Goal: Navigation & Orientation: Find specific page/section

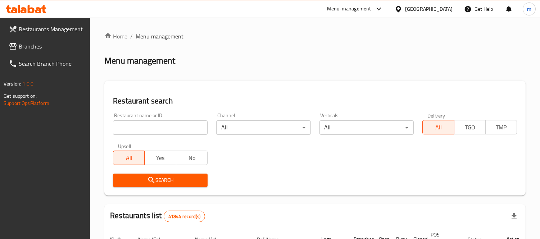
click at [430, 10] on div "[GEOGRAPHIC_DATA]" at bounding box center [428, 9] width 47 height 8
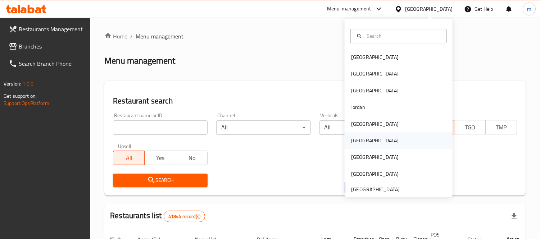
click at [354, 139] on div "[GEOGRAPHIC_DATA]" at bounding box center [374, 141] width 47 height 8
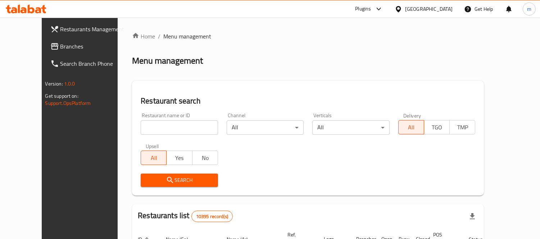
click at [444, 8] on div "[GEOGRAPHIC_DATA]" at bounding box center [428, 9] width 47 height 8
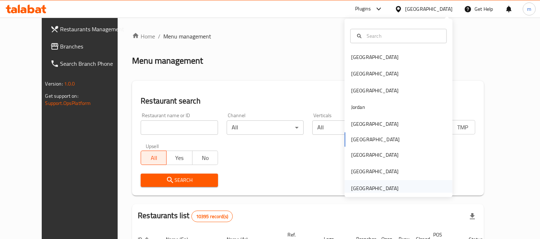
click at [358, 187] on div "[GEOGRAPHIC_DATA]" at bounding box center [374, 188] width 47 height 8
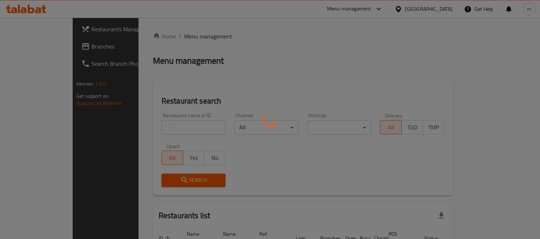
click at [38, 47] on div at bounding box center [270, 119] width 540 height 239
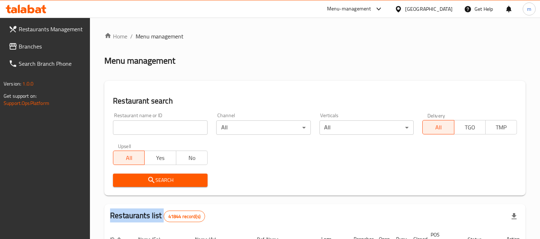
click at [38, 47] on span "Branches" at bounding box center [52, 46] width 66 height 9
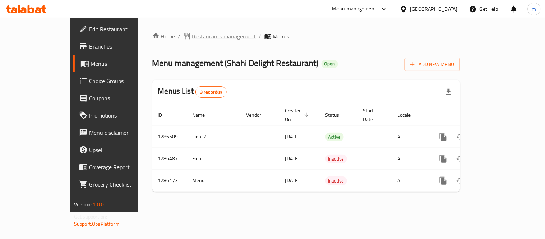
click at [192, 32] on span "Restaurants management" at bounding box center [224, 36] width 64 height 9
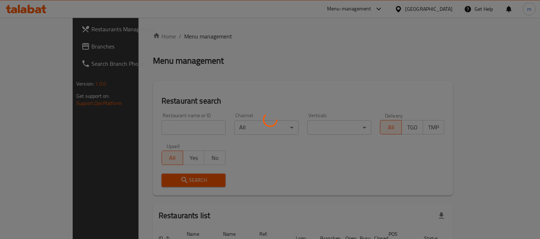
click at [174, 33] on div at bounding box center [270, 119] width 540 height 239
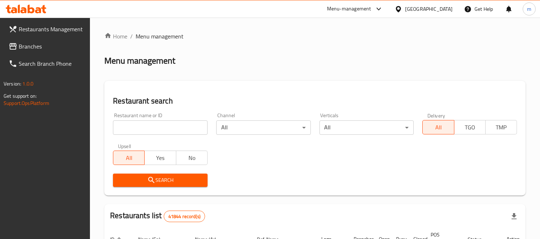
click at [171, 128] on input "search" at bounding box center [160, 127] width 95 height 14
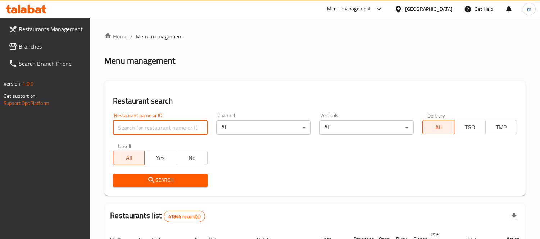
paste input "696108"
type input "696108"
click button "Search" at bounding box center [160, 180] width 95 height 13
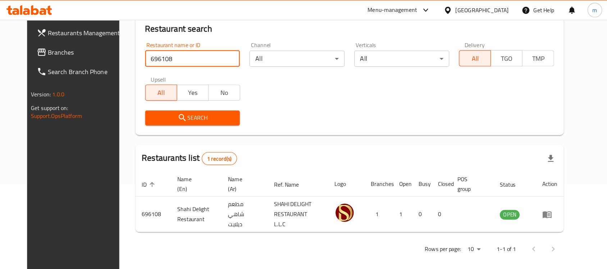
scroll to position [38, 0]
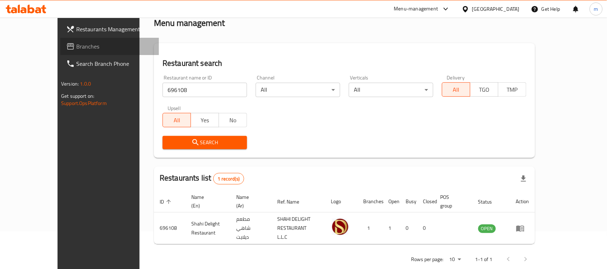
click at [76, 47] on span "Branches" at bounding box center [114, 46] width 77 height 9
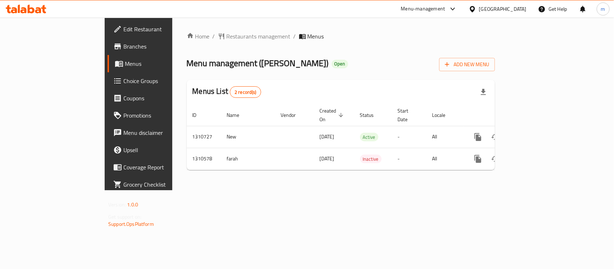
click at [308, 30] on div "Home / Restaurants management / Menus Menu management ( SHAY ALBARZAH ) Open Ad…" at bounding box center [340, 104] width 337 height 173
click at [226, 32] on span "Restaurants management" at bounding box center [258, 36] width 64 height 9
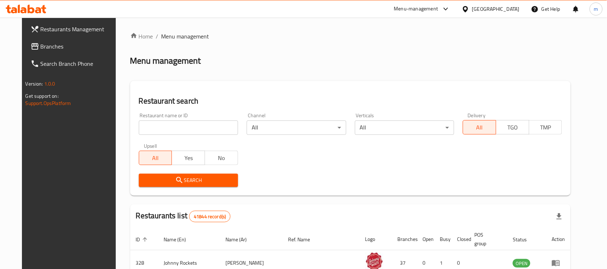
click at [180, 126] on input "search" at bounding box center [188, 127] width 99 height 14
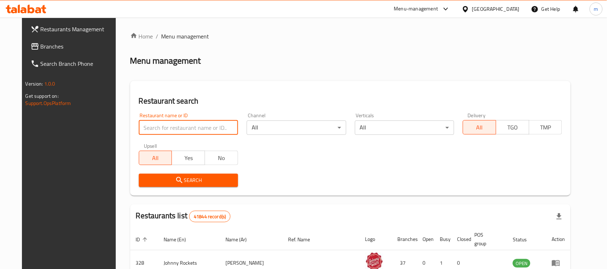
paste input "705490"
type input "705490"
click button "Search" at bounding box center [188, 180] width 99 height 13
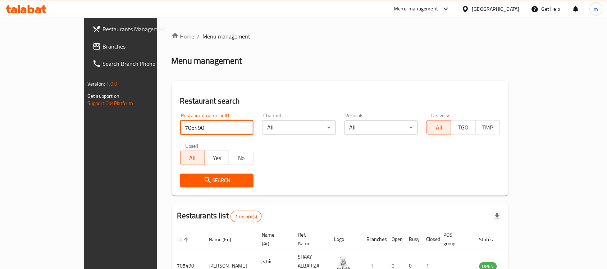
scroll to position [38, 0]
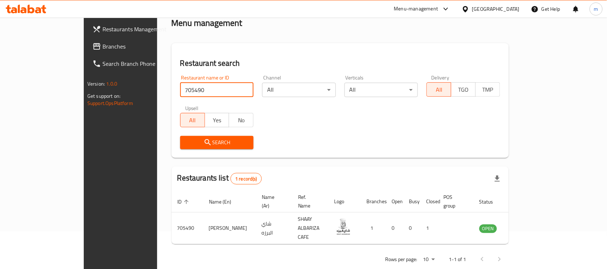
click at [102, 47] on span "Branches" at bounding box center [140, 46] width 77 height 9
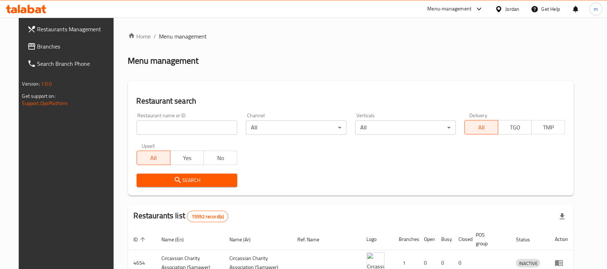
click at [510, 8] on div "Jordan" at bounding box center [512, 9] width 14 height 8
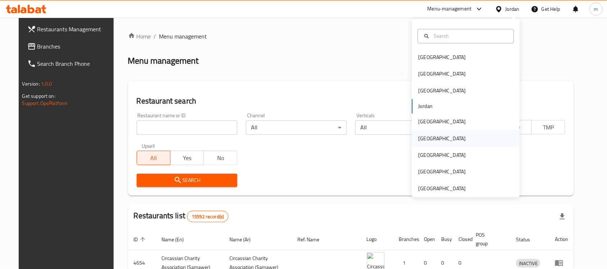
click at [425, 143] on div "[GEOGRAPHIC_DATA]" at bounding box center [442, 138] width 59 height 17
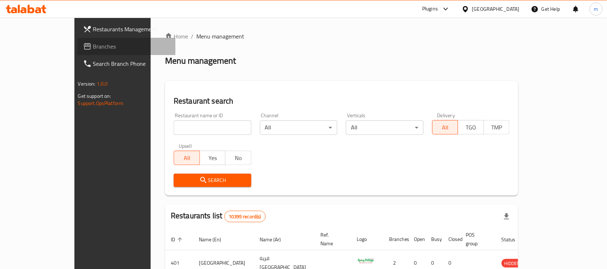
click at [93, 51] on span "Branches" at bounding box center [131, 46] width 77 height 9
